Goal: Use online tool/utility: Utilize a website feature to perform a specific function

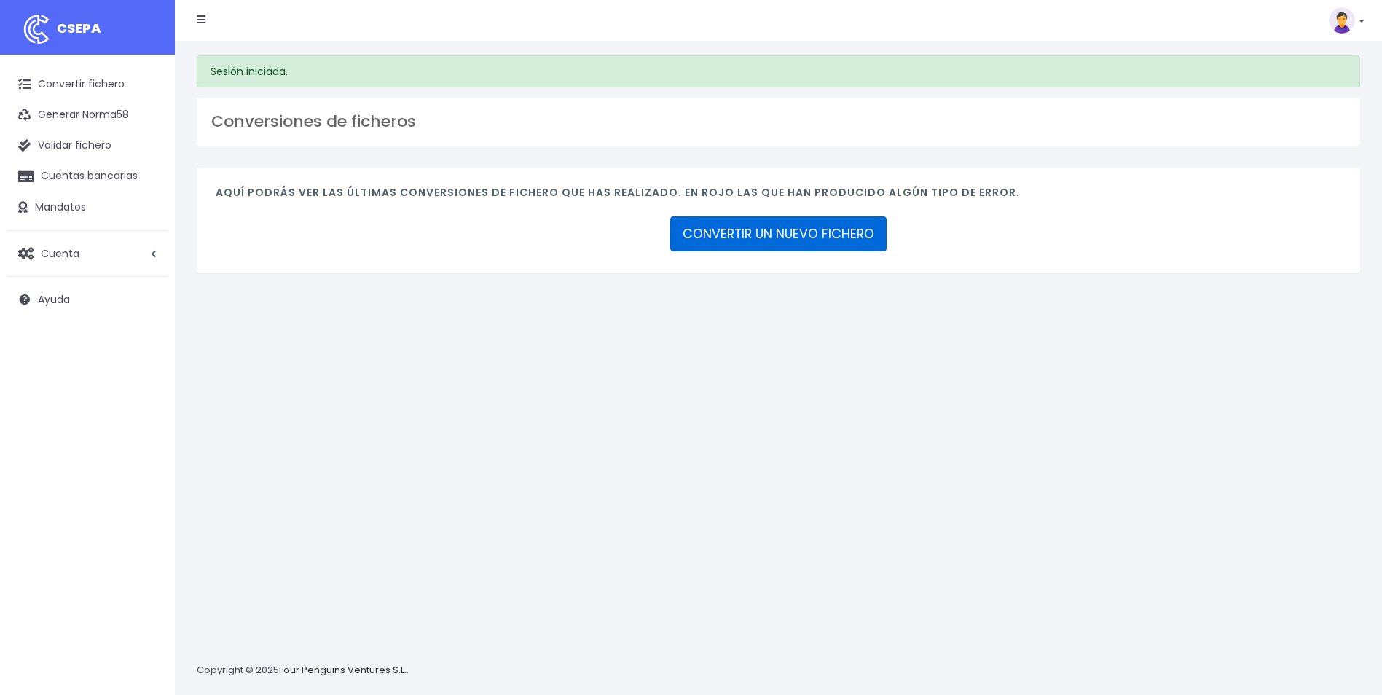
click at [848, 240] on link "CONVERTIR UN NUEVO FICHERO" at bounding box center [778, 233] width 216 height 35
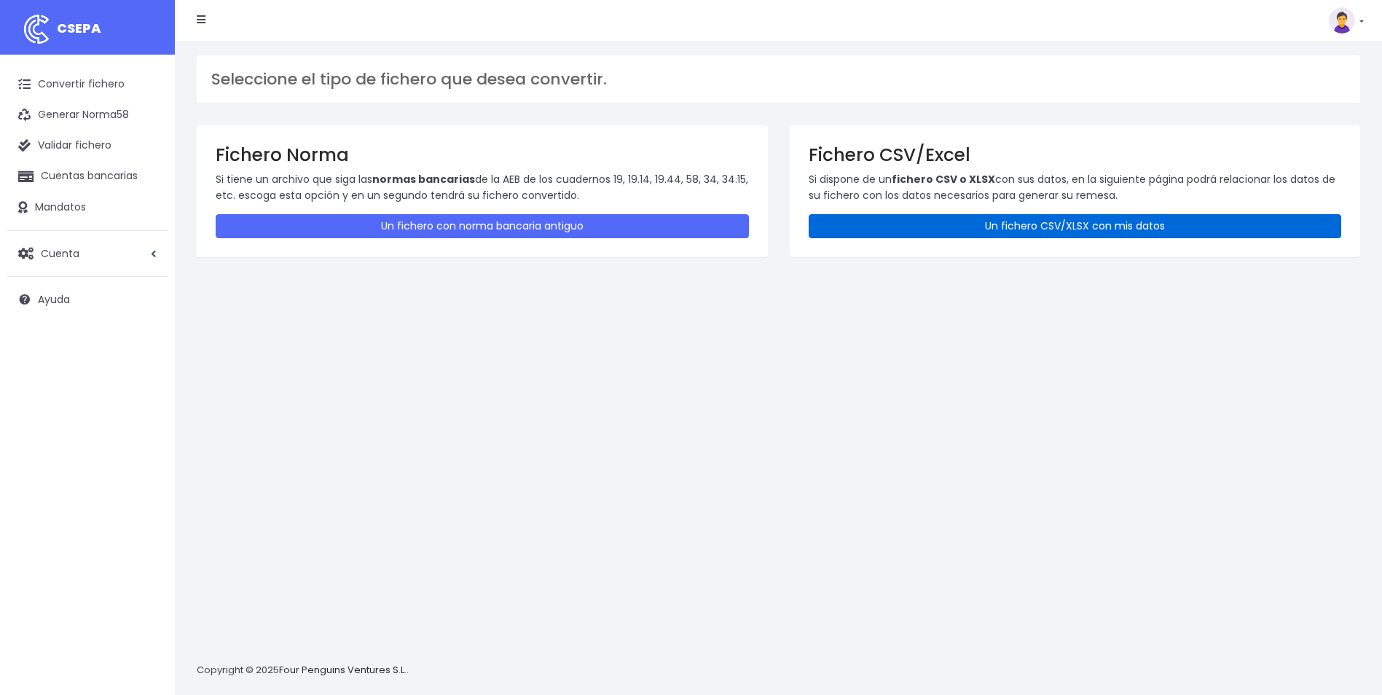
click at [952, 227] on link "Un fichero CSV/XLSX con mis datos" at bounding box center [1075, 226] width 533 height 24
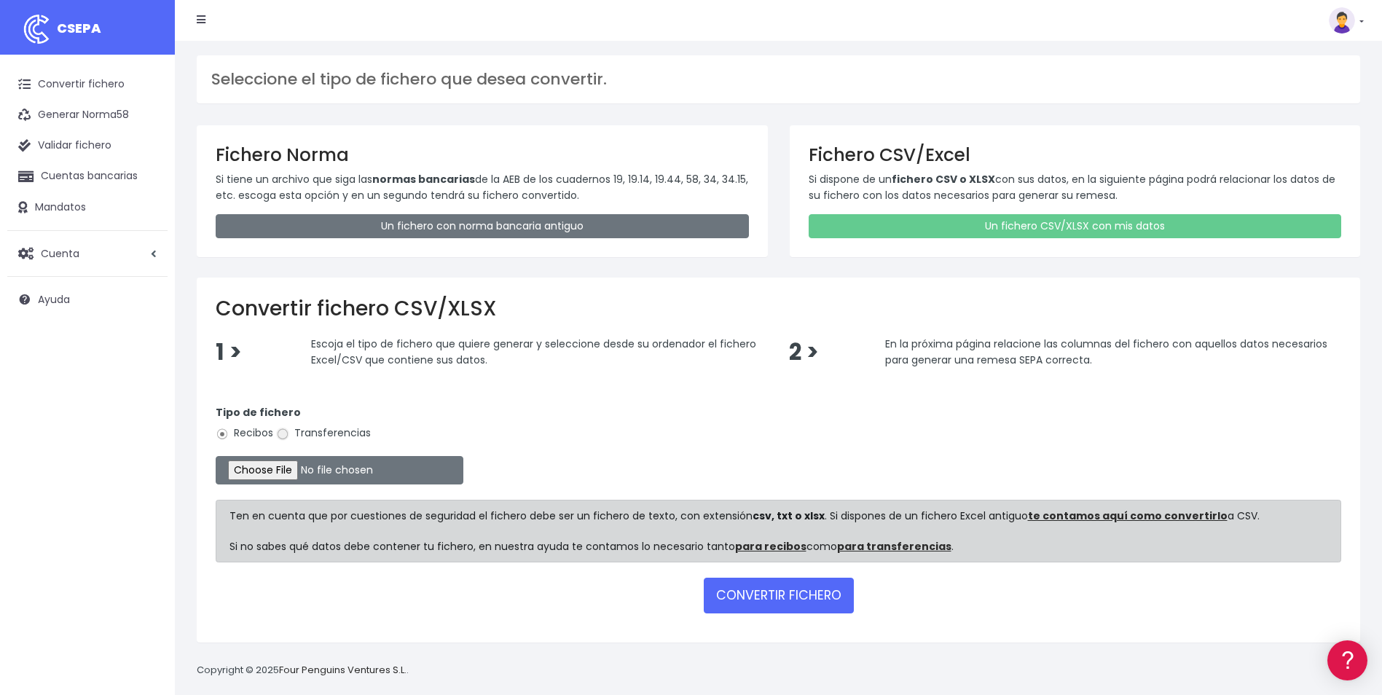
click at [285, 434] on input "Transferencias" at bounding box center [282, 434] width 13 height 13
radio input "true"
click at [282, 473] on input "file" at bounding box center [340, 470] width 248 height 28
type input "C:\fakepath\Copia de LIQUIDACION ALICANTE LILIANA.csv"
click at [782, 593] on button "CONVERTIR FICHERO" at bounding box center [779, 595] width 150 height 35
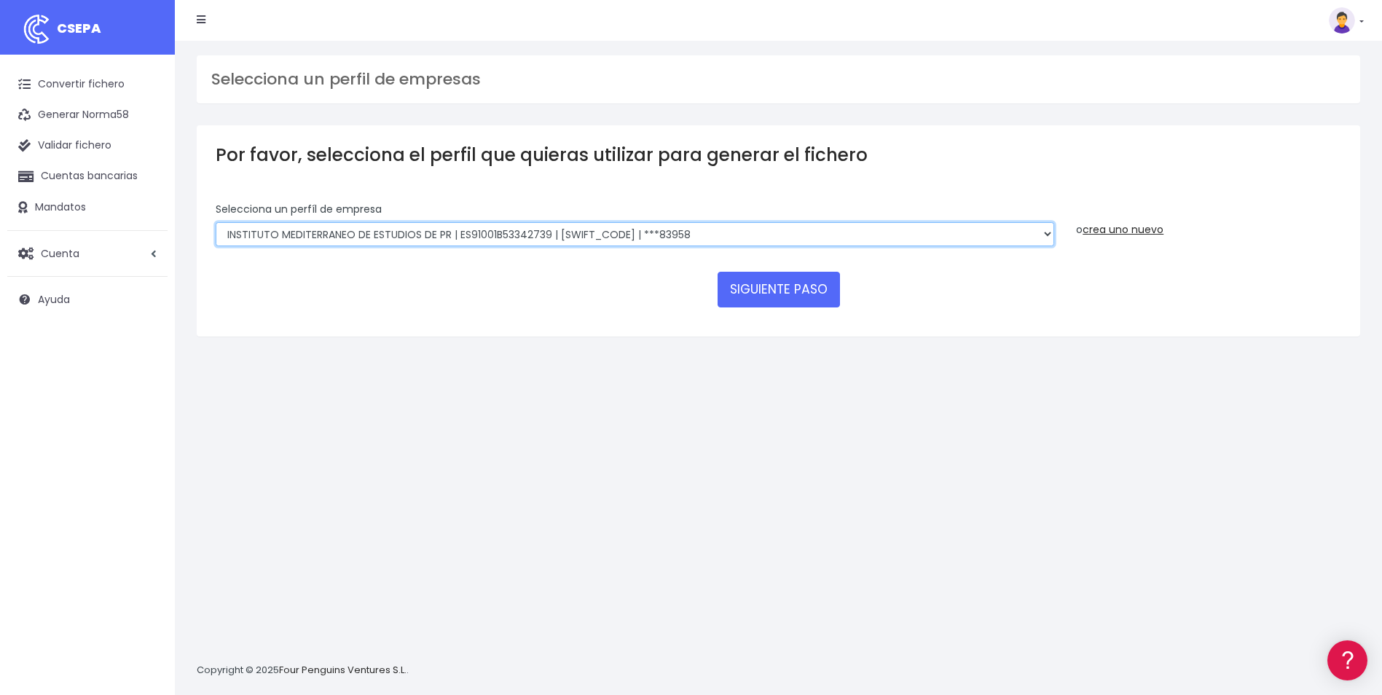
drag, startPoint x: 1046, startPoint y: 235, endPoint x: 1027, endPoint y: 238, distance: 20.0
click at [1046, 235] on select "INSTITUTO MEDITERRANEO DE ESTUDIOS DE PR | ES91001B53342739 | [SWIFT_CODE] | **…" at bounding box center [635, 234] width 839 height 25
select select "2478"
click at [216, 222] on select "INSTITUTO MEDITERRANEO DE ESTUDIOS DE PR | ES91001B53342739 | BSCHESMMXXX | ***…" at bounding box center [635, 234] width 839 height 25
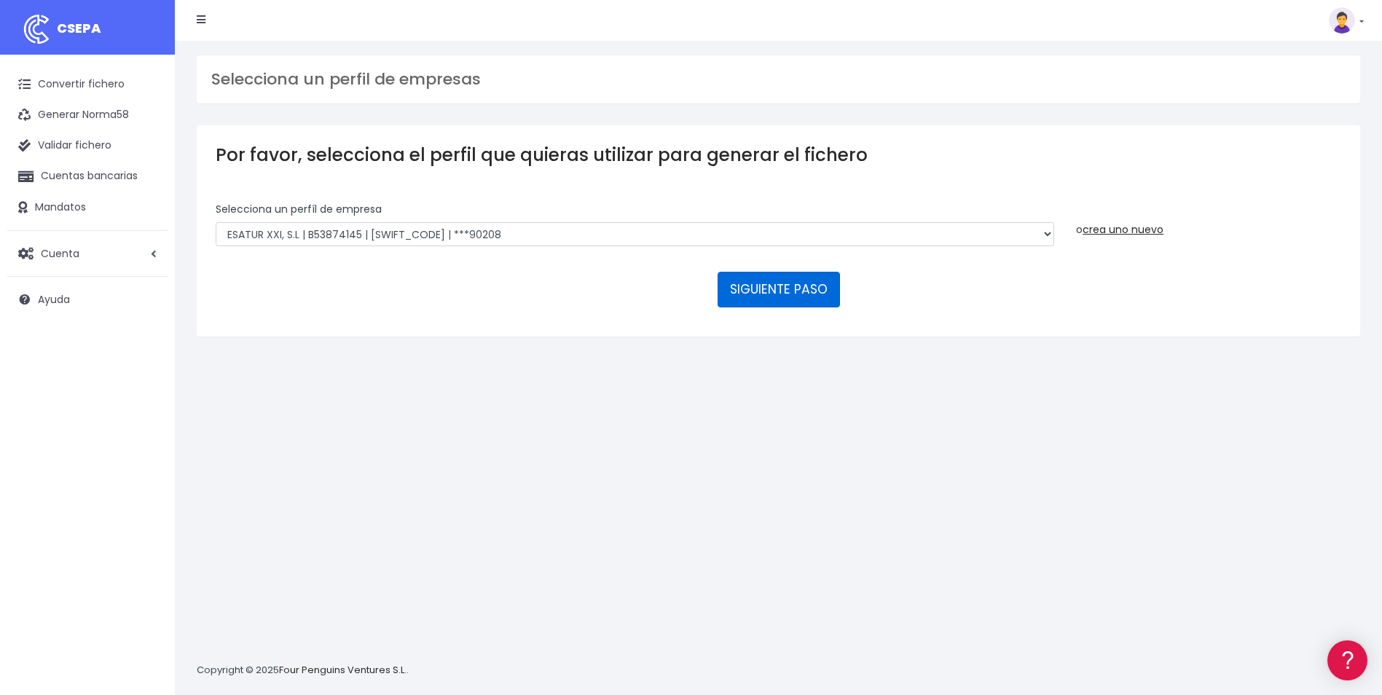
click at [784, 299] on button "SIGUIENTE PASO" at bounding box center [779, 289] width 122 height 35
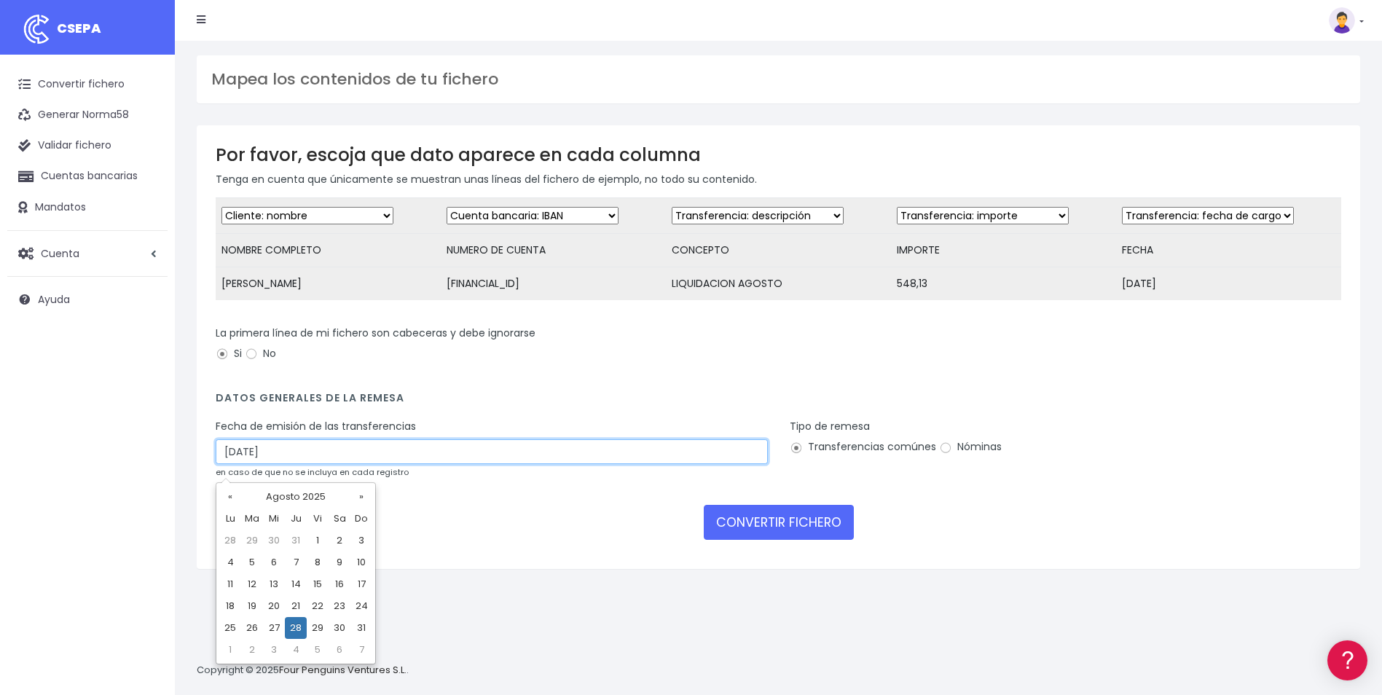
click at [305, 464] on input "28/08/2025" at bounding box center [492, 451] width 552 height 25
click at [249, 631] on td "26" at bounding box center [252, 628] width 22 height 22
type input "26/08/2025"
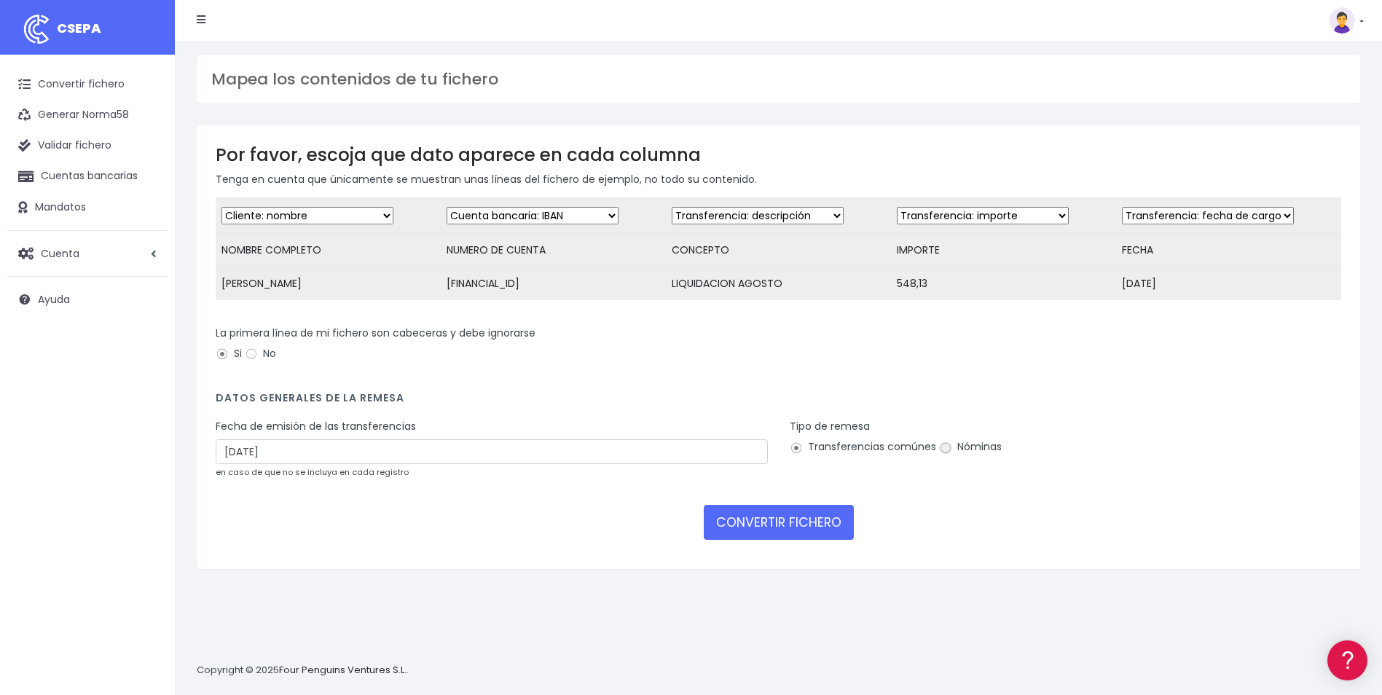
click at [947, 455] on input "Nóminas" at bounding box center [945, 448] width 13 height 13
radio input "true"
click at [804, 528] on button "CONVERTIR FICHERO" at bounding box center [779, 522] width 150 height 35
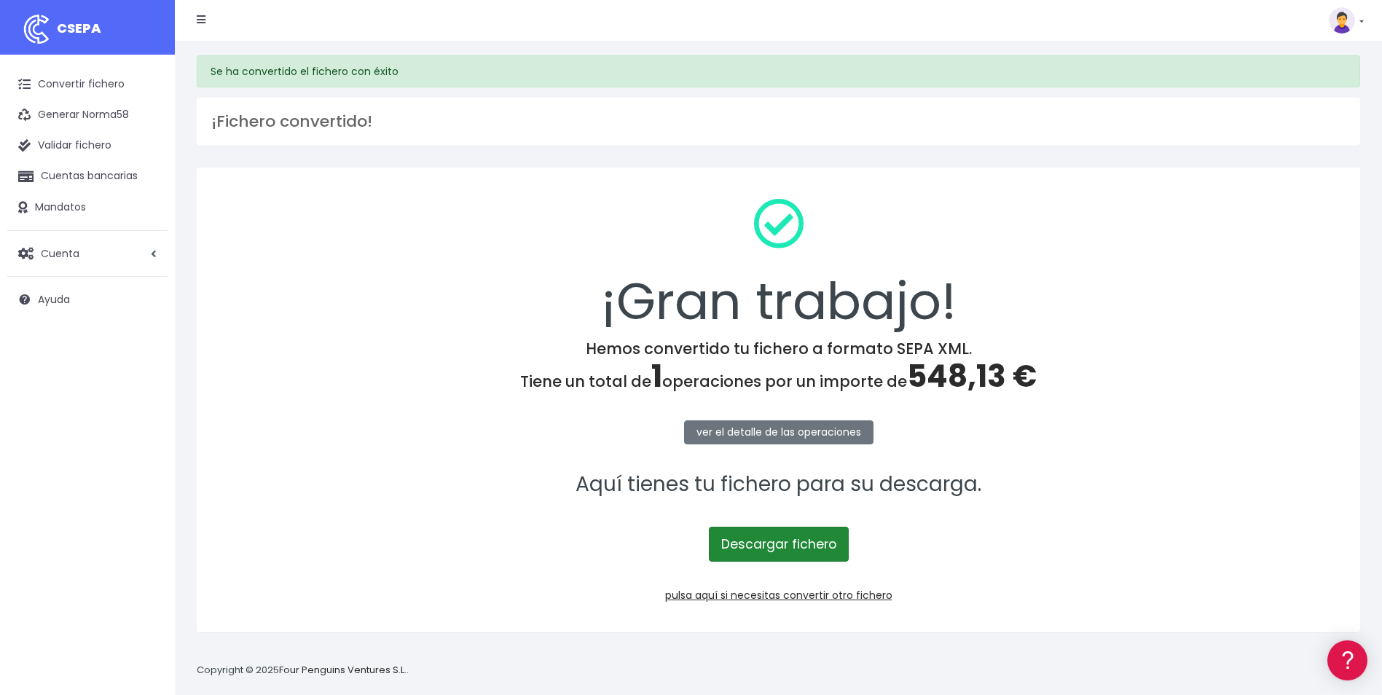
click at [800, 534] on link "Descargar fichero" at bounding box center [779, 544] width 140 height 35
